Goal: Transaction & Acquisition: Obtain resource

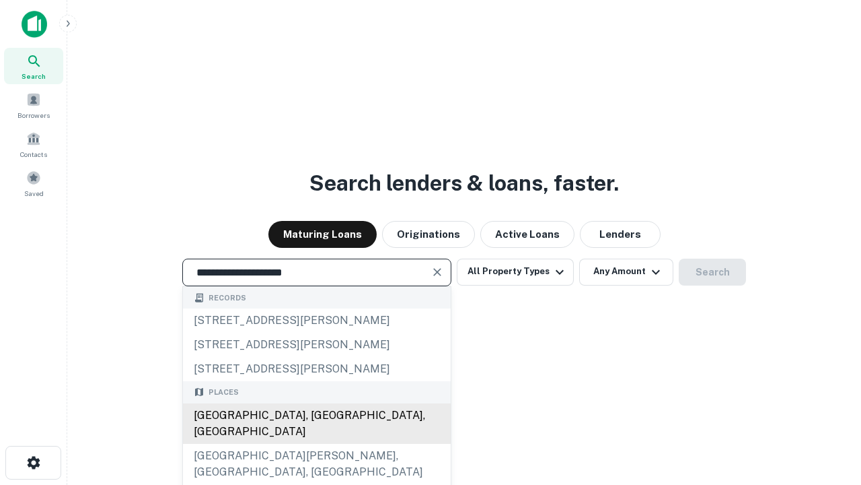
click at [316, 444] on div "Santa Monica, CA, USA" at bounding box center [317, 423] width 268 height 40
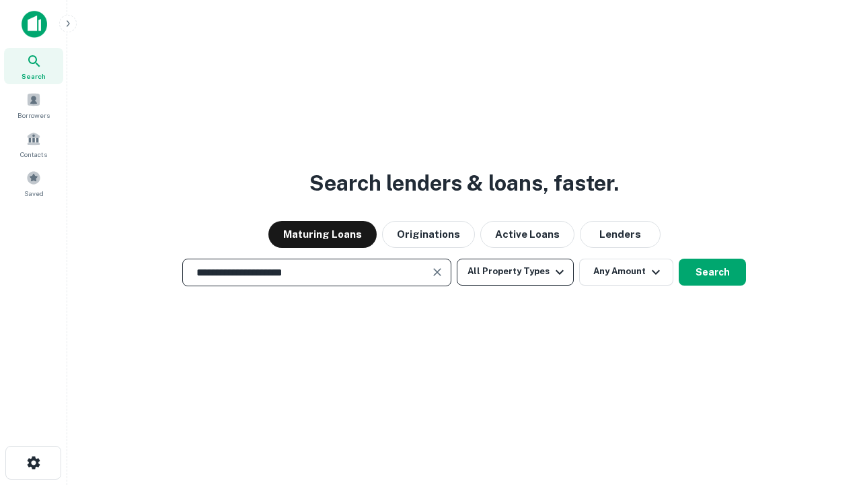
type input "**********"
click at [516, 271] on button "All Property Types" at bounding box center [515, 271] width 117 height 27
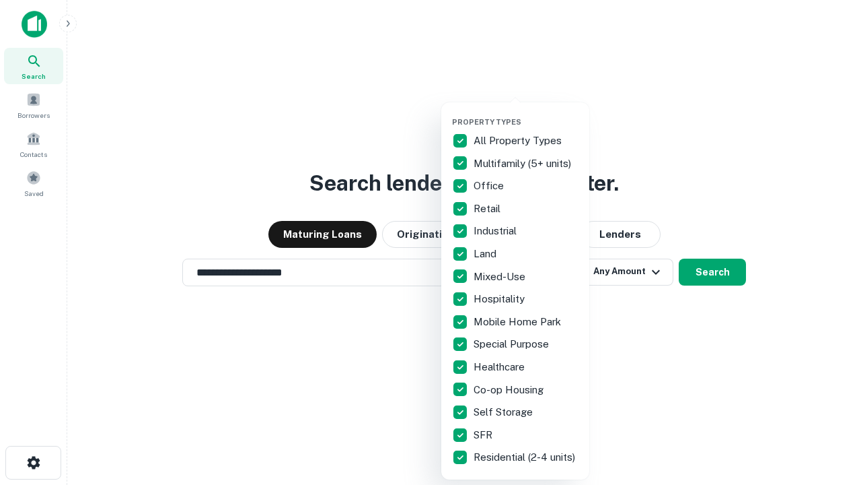
click at [526, 113] on button "button" at bounding box center [526, 113] width 148 height 1
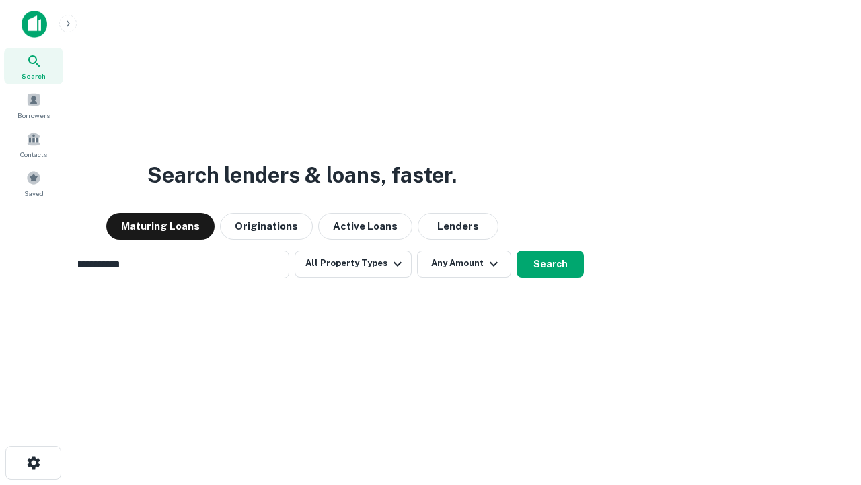
scroll to position [21, 0]
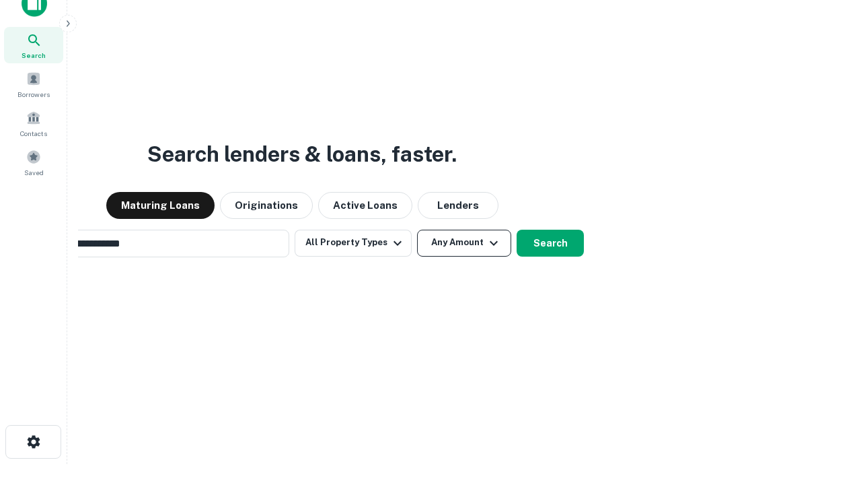
click at [417, 229] on button "Any Amount" at bounding box center [464, 242] width 94 height 27
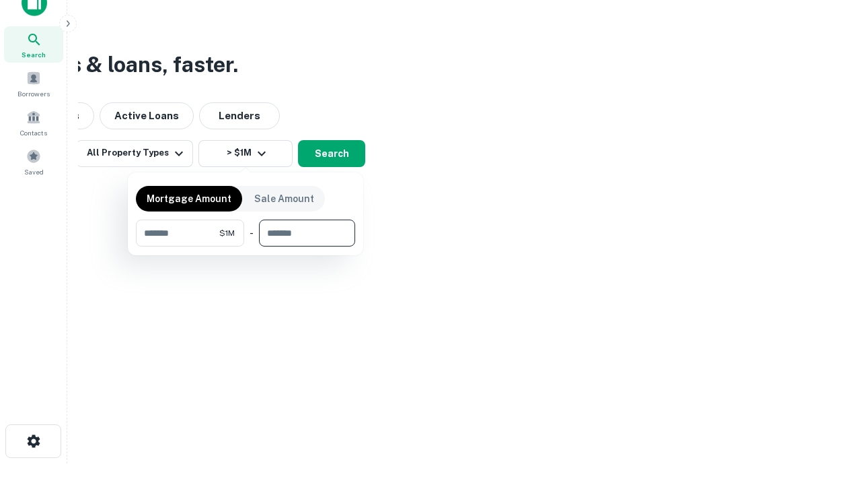
type input "*******"
click at [246, 246] on button "button" at bounding box center [245, 246] width 219 height 1
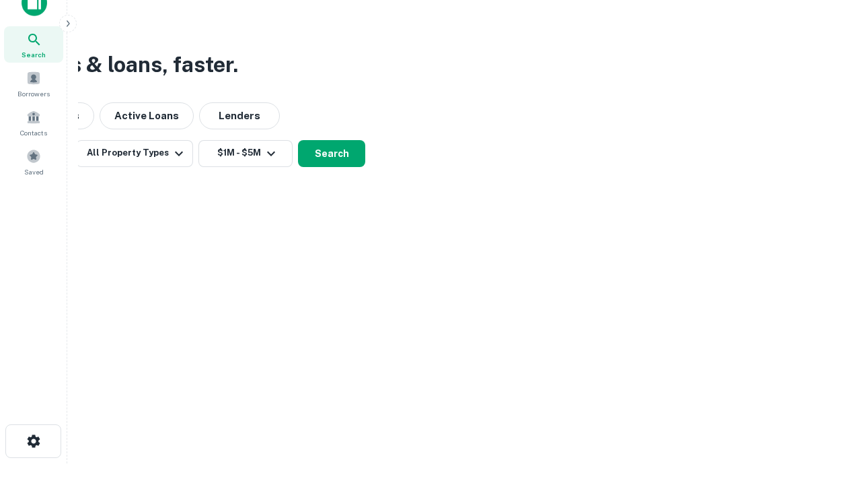
scroll to position [8, 248]
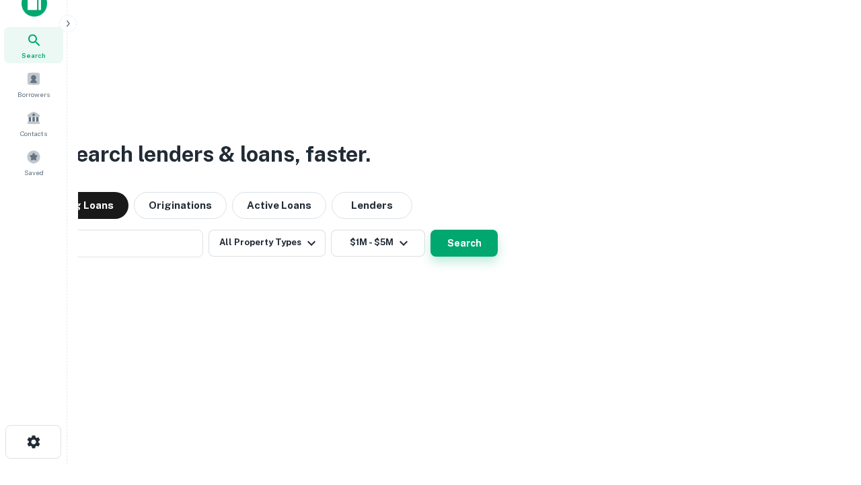
click at [431, 229] on button "Search" at bounding box center [464, 242] width 67 height 27
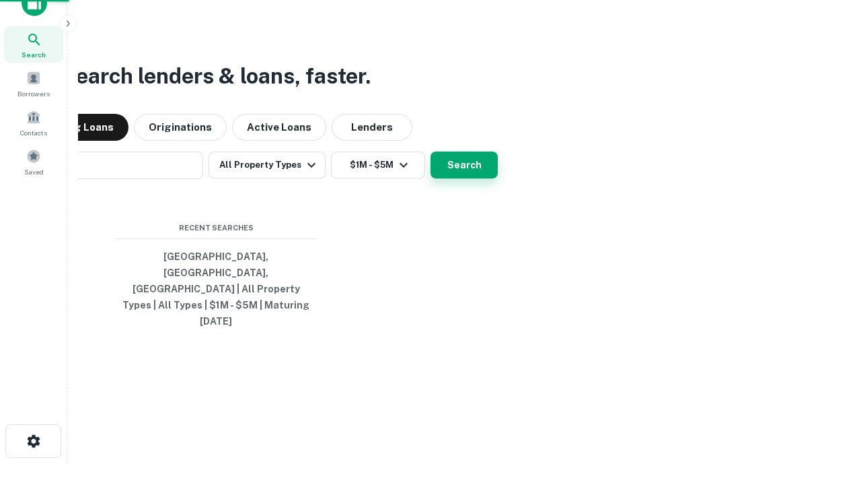
scroll to position [36, 381]
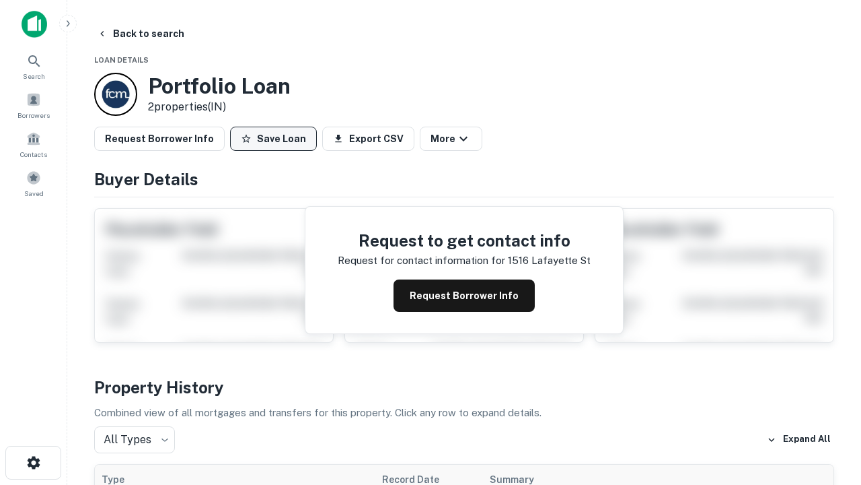
click at [273, 139] on button "Save Loan" at bounding box center [273, 139] width 87 height 24
click at [277, 139] on button "Save Loan" at bounding box center [273, 139] width 87 height 24
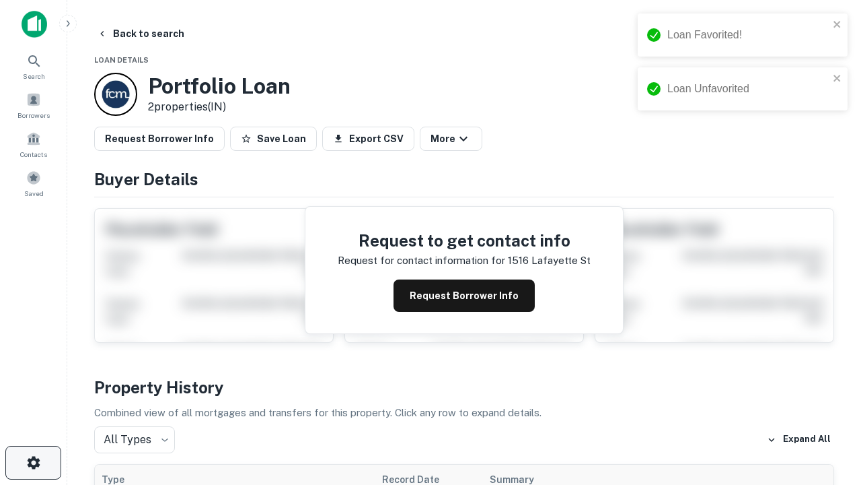
click at [33, 462] on icon "button" at bounding box center [34, 462] width 16 height 16
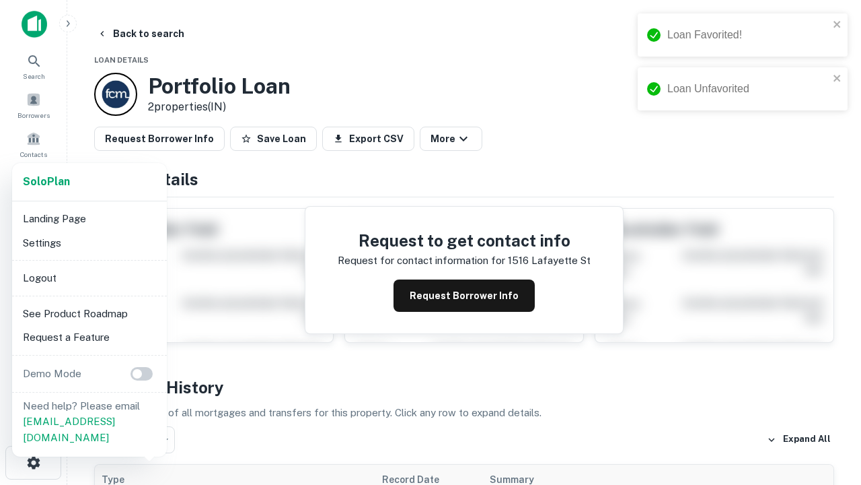
click at [89, 277] on li "Logout" at bounding box center [89, 278] width 144 height 24
